Goal: Transaction & Acquisition: Purchase product/service

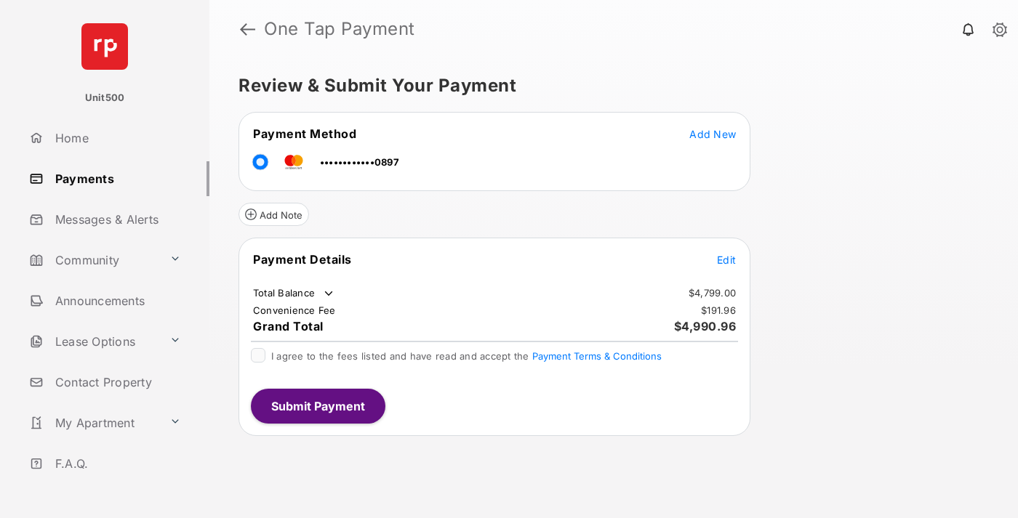
click at [726, 259] on span "Edit" at bounding box center [726, 260] width 19 height 12
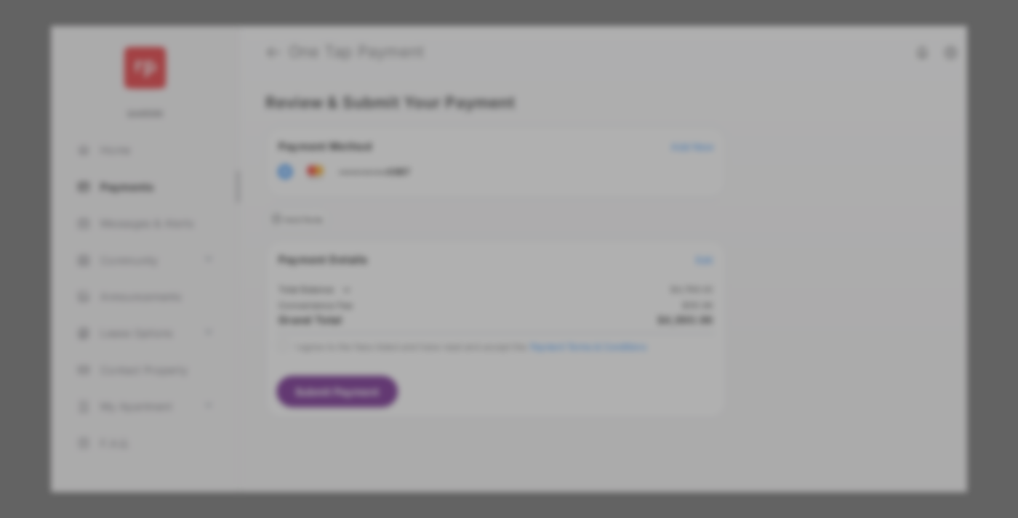
click at [482, 285] on div "Other Amount" at bounding box center [481, 292] width 235 height 25
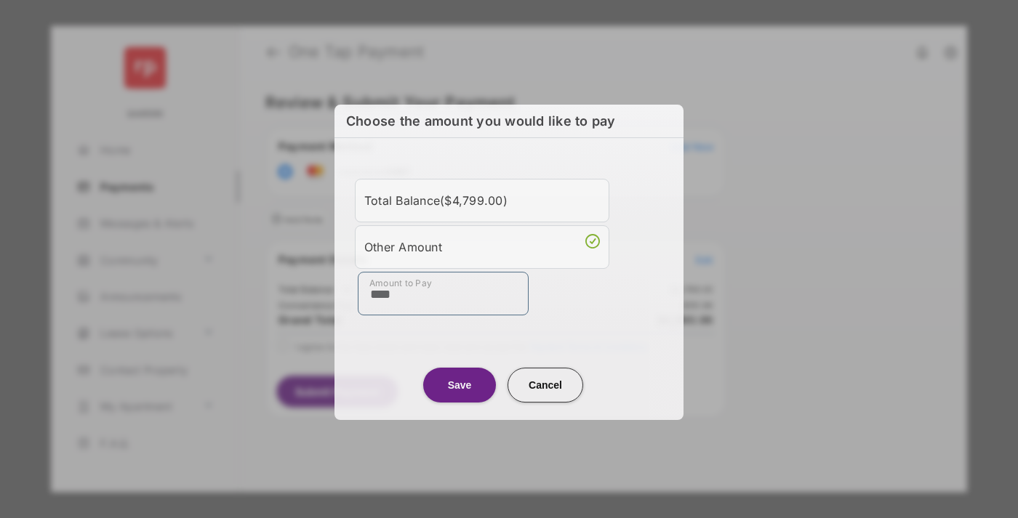
type input "****"
click at [459, 384] on button "Save" at bounding box center [459, 385] width 73 height 35
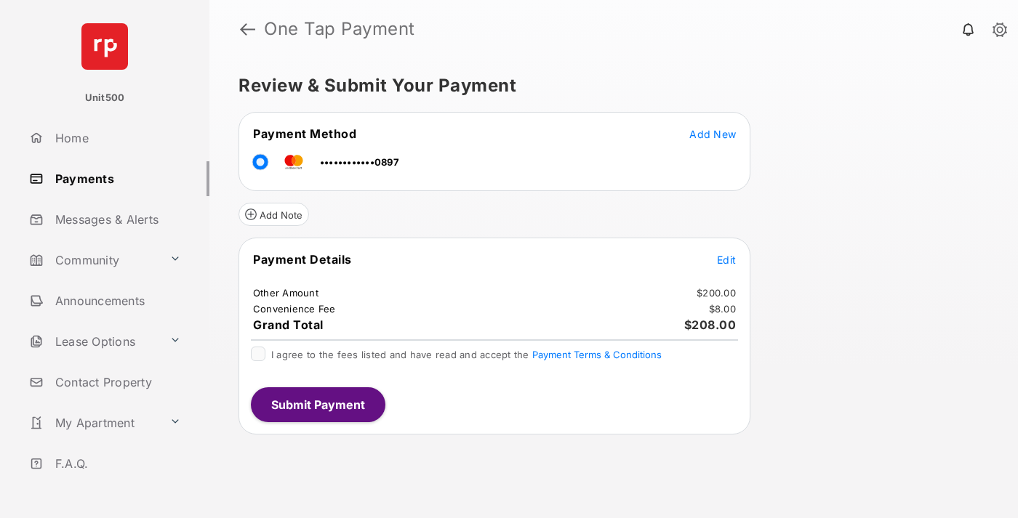
click at [317, 404] on button "Submit Payment" at bounding box center [318, 404] width 134 height 35
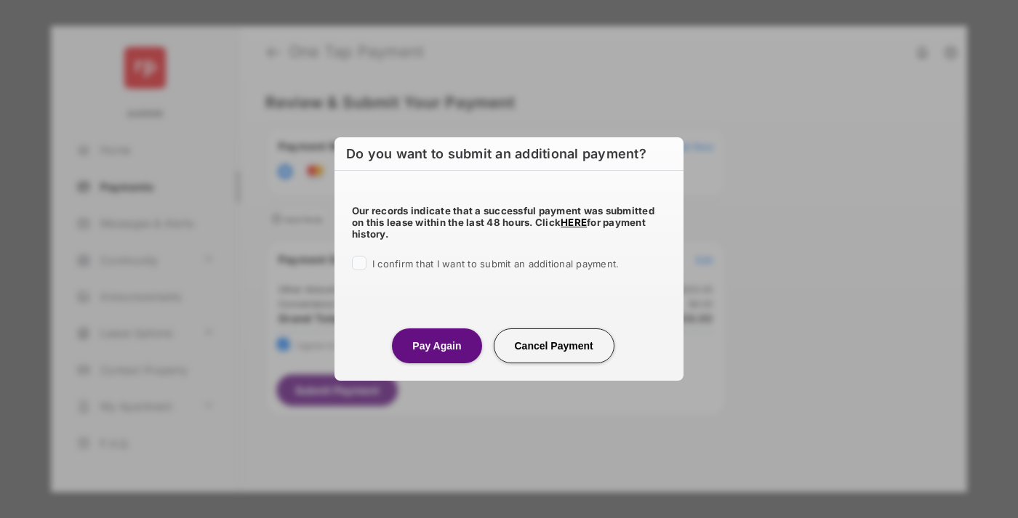
click at [436, 345] on button "Pay Again" at bounding box center [436, 346] width 89 height 35
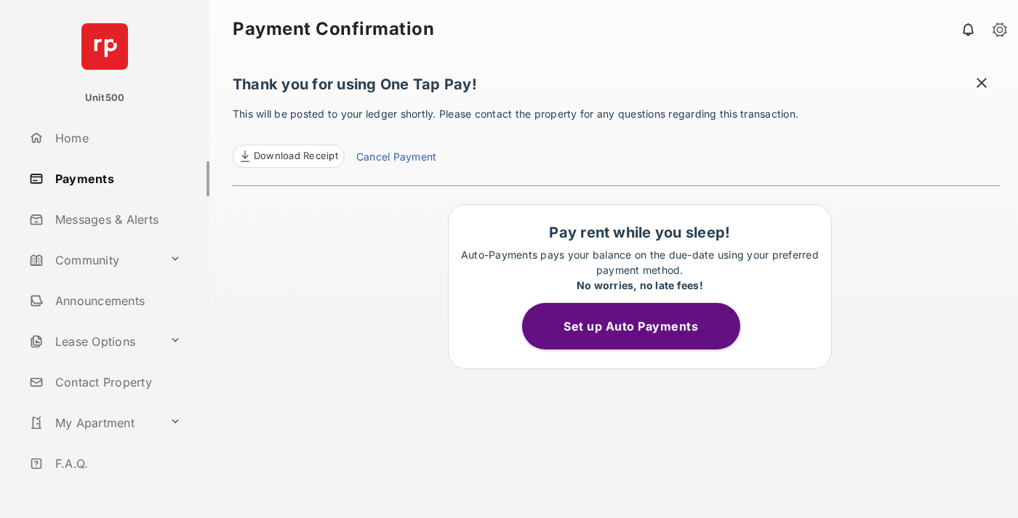
click at [288, 156] on span "Download Receipt" at bounding box center [296, 156] width 84 height 15
click at [981, 84] on span at bounding box center [981, 85] width 15 height 18
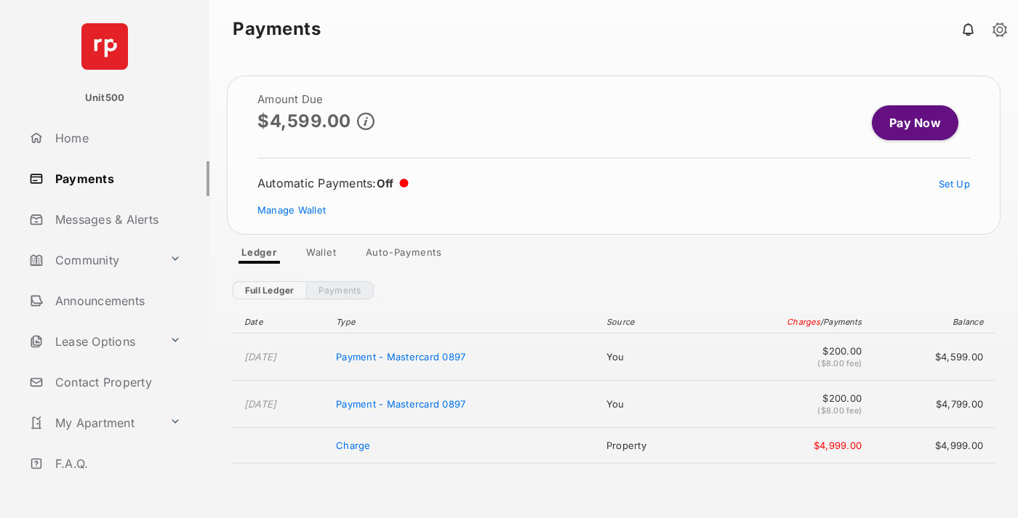
click at [291, 210] on link "Manage Wallet" at bounding box center [291, 210] width 68 height 12
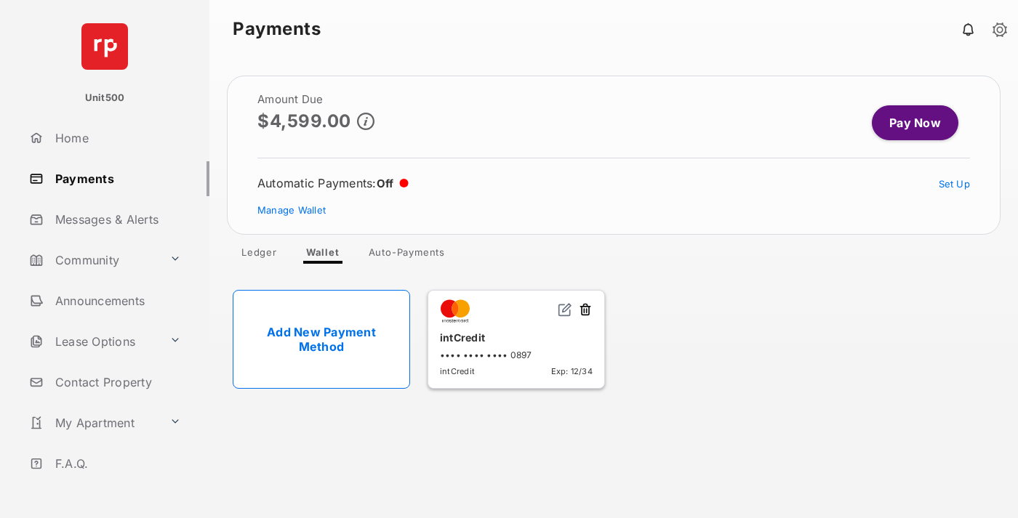
click at [585, 310] on button at bounding box center [585, 310] width 15 height 17
